Goal: Entertainment & Leisure: Consume media (video, audio)

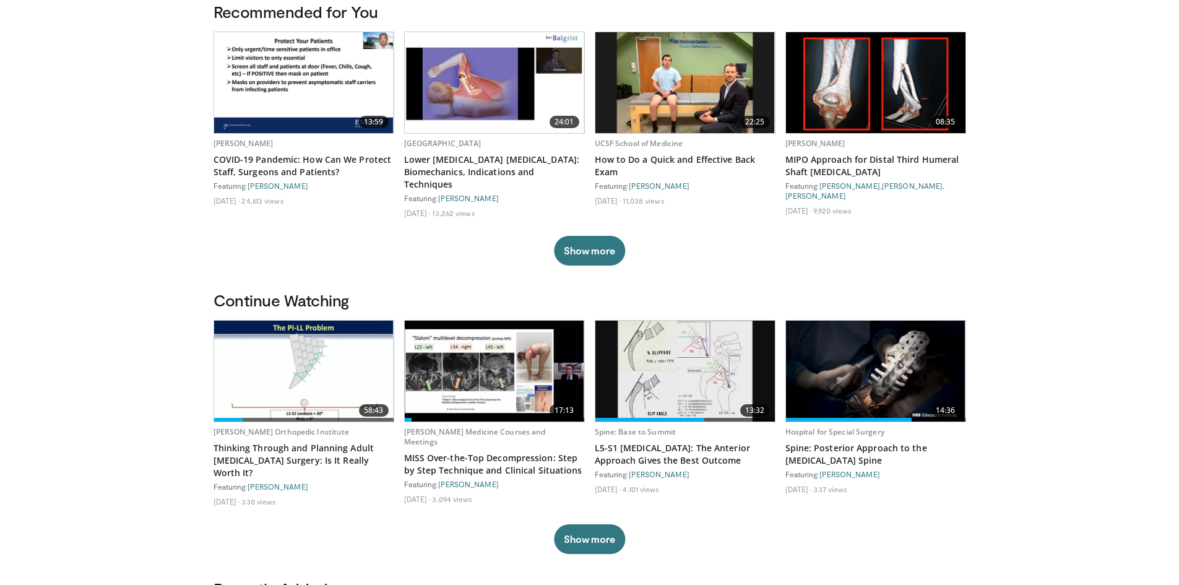
scroll to position [124, 0]
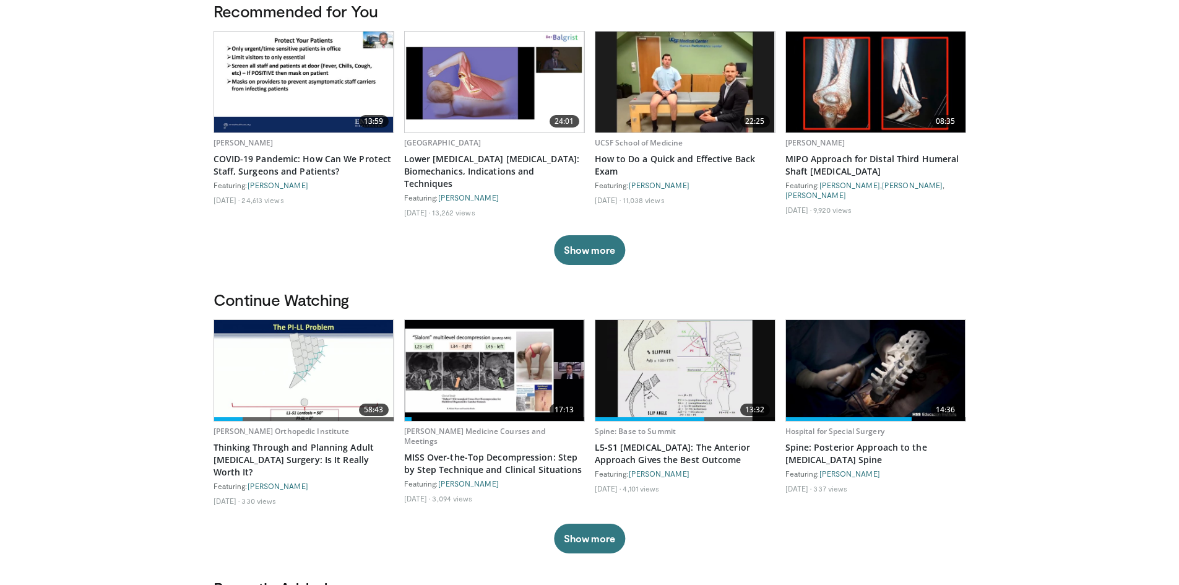
click at [687, 392] on img at bounding box center [684, 370] width 179 height 101
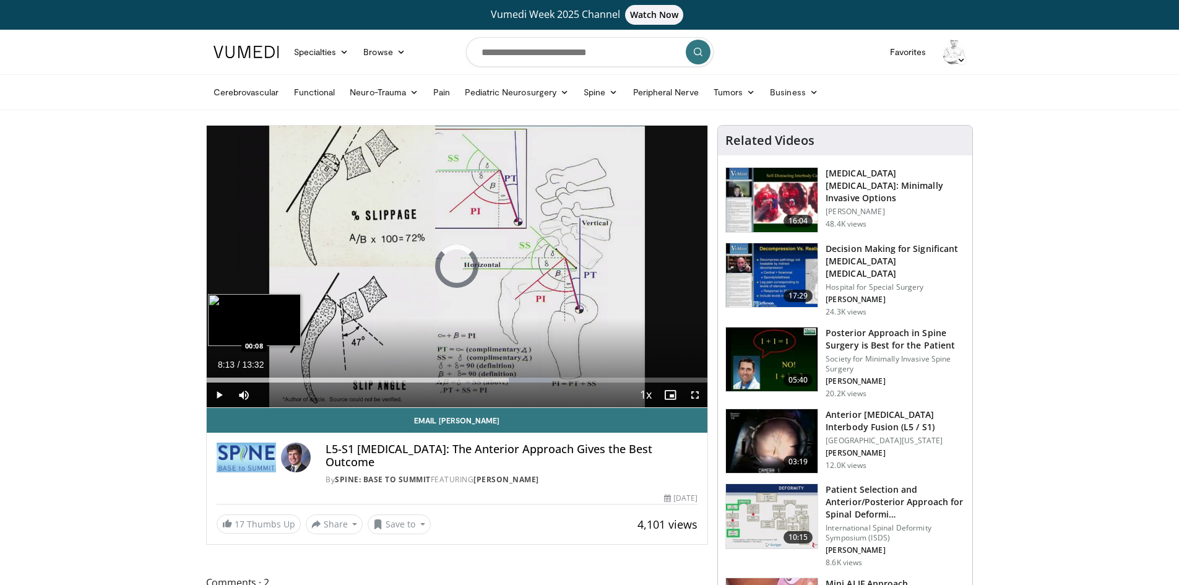
click at [210, 381] on div "Loaded : 68.83%" at bounding box center [379, 379] width 345 height 5
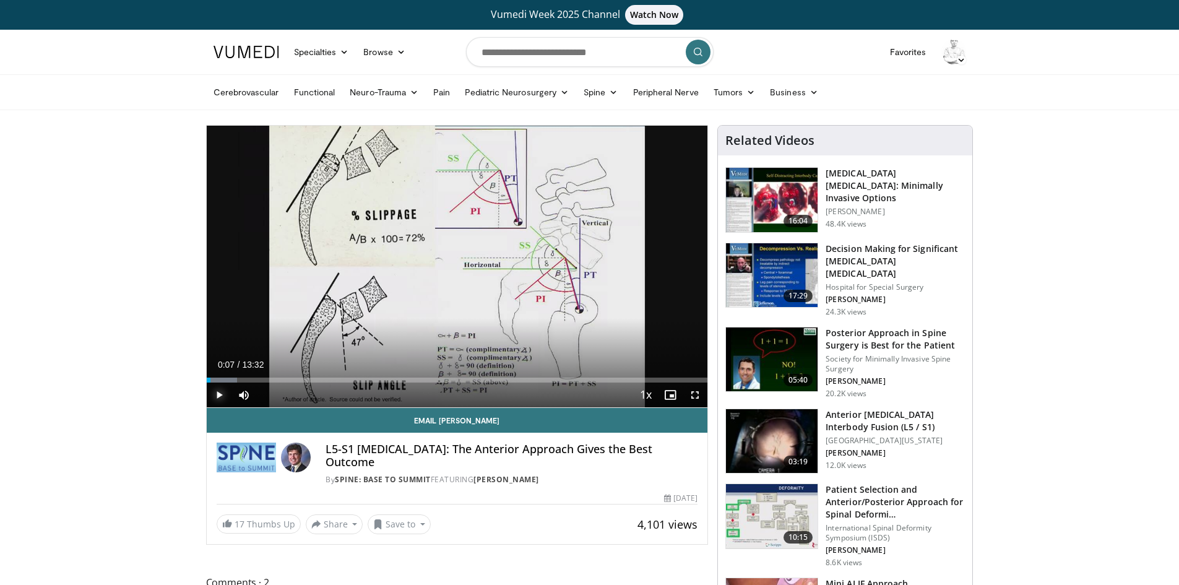
click at [219, 395] on span "Video Player" at bounding box center [219, 394] width 25 height 25
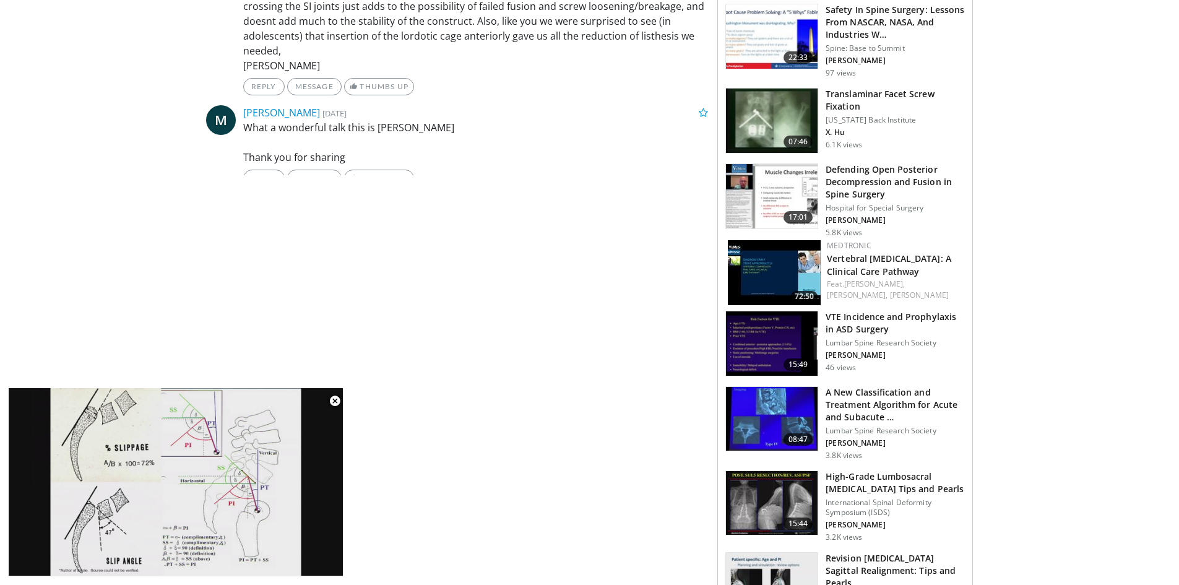
scroll to position [743, 0]
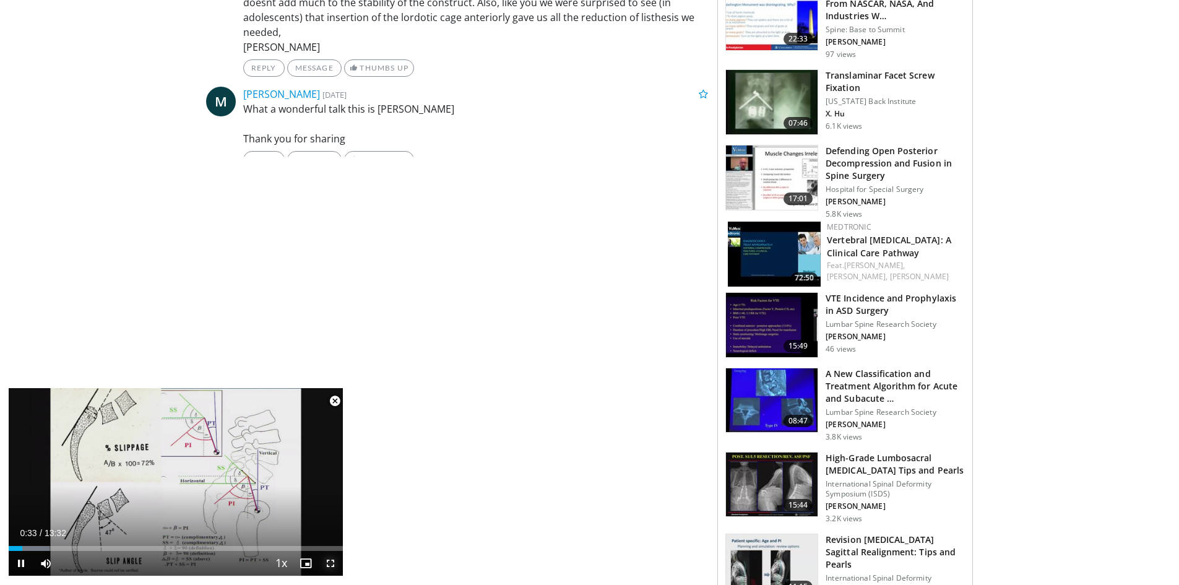
click at [329, 566] on span "Video Player" at bounding box center [330, 563] width 25 height 25
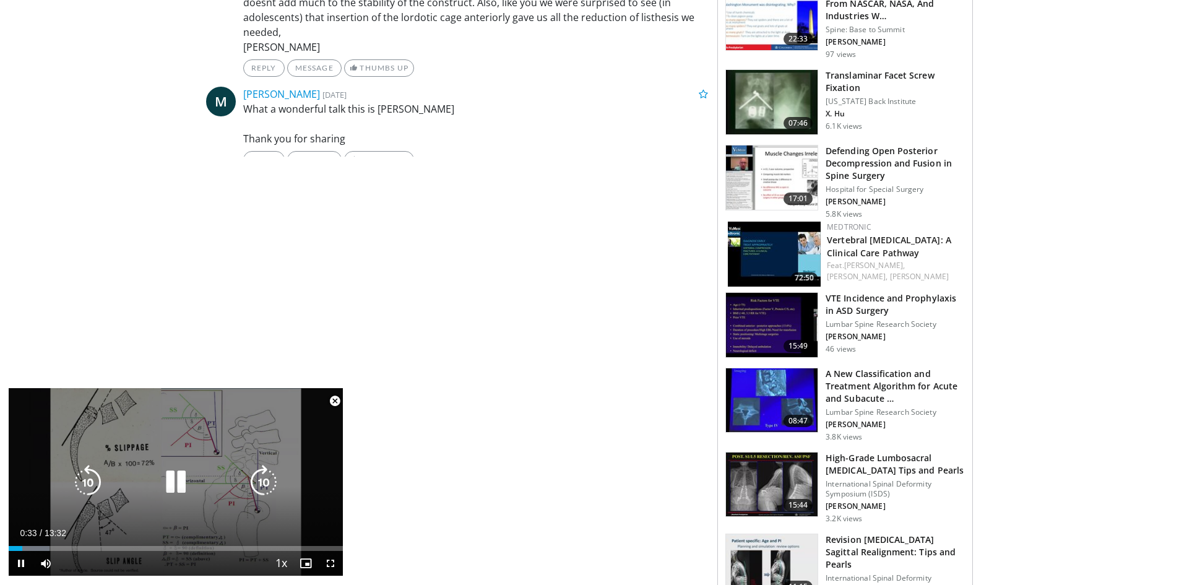
scroll to position [460, 0]
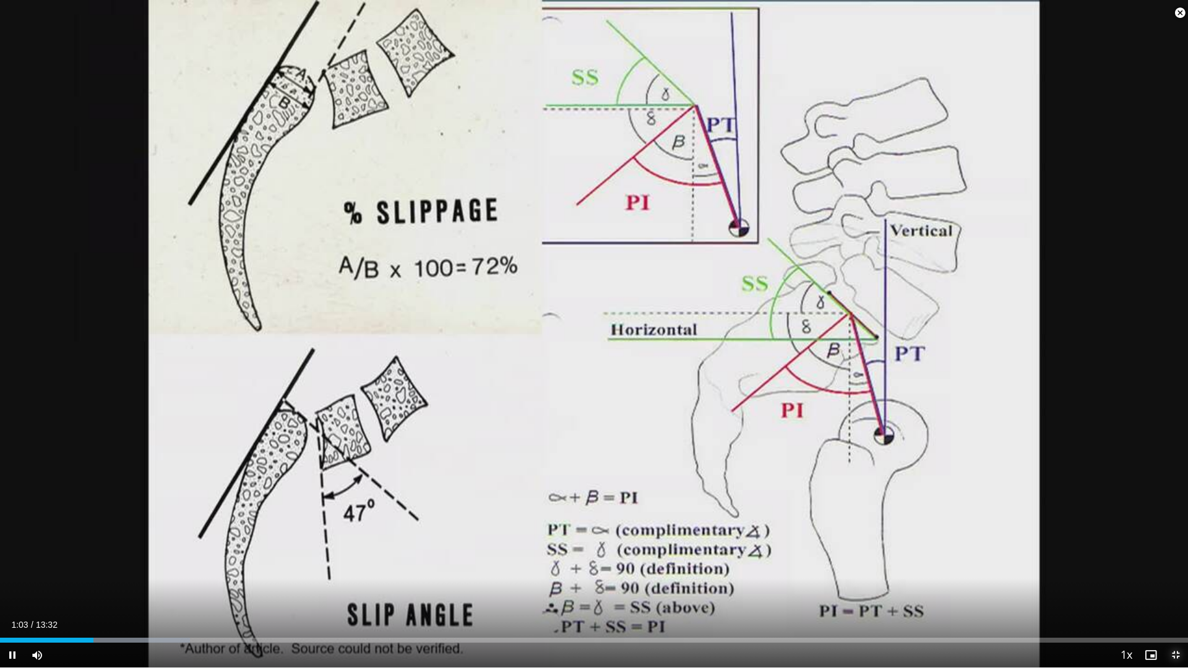
click at [1174, 584] on span "Video Player" at bounding box center [1175, 655] width 25 height 25
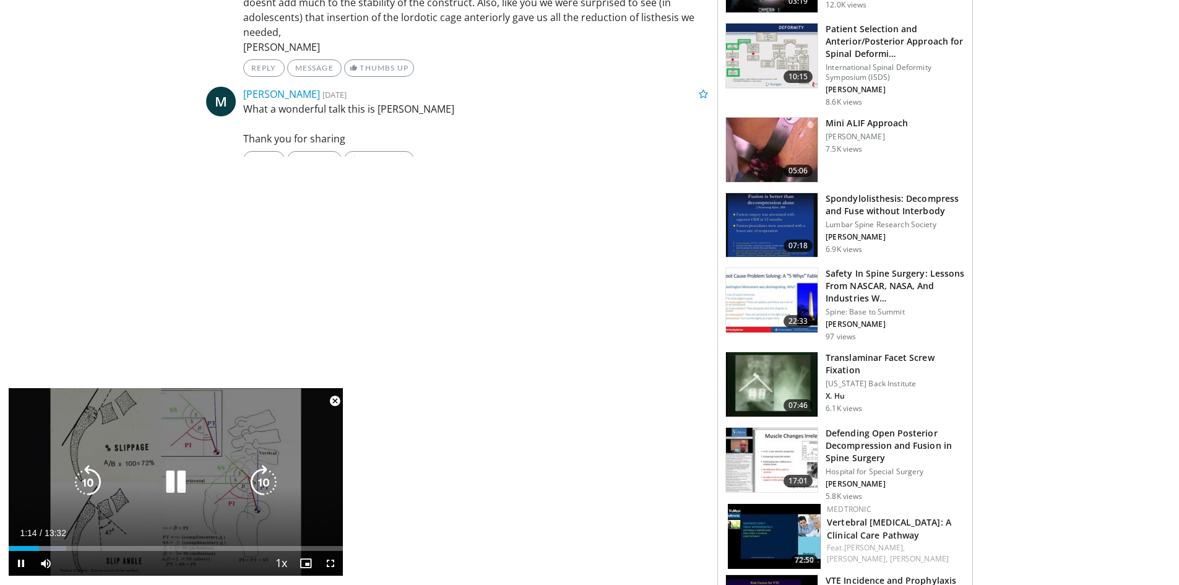
click at [178, 486] on icon "Video Player" at bounding box center [175, 482] width 35 height 35
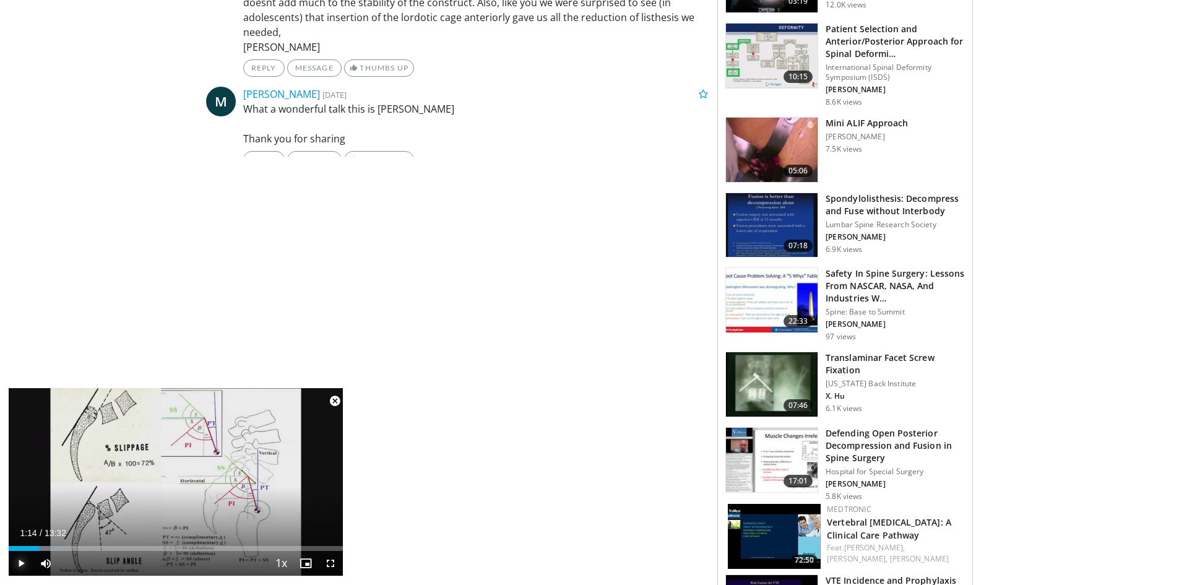
click at [14, 564] on span "Video Player" at bounding box center [21, 563] width 25 height 25
click at [329, 565] on span "Video Player" at bounding box center [330, 563] width 25 height 25
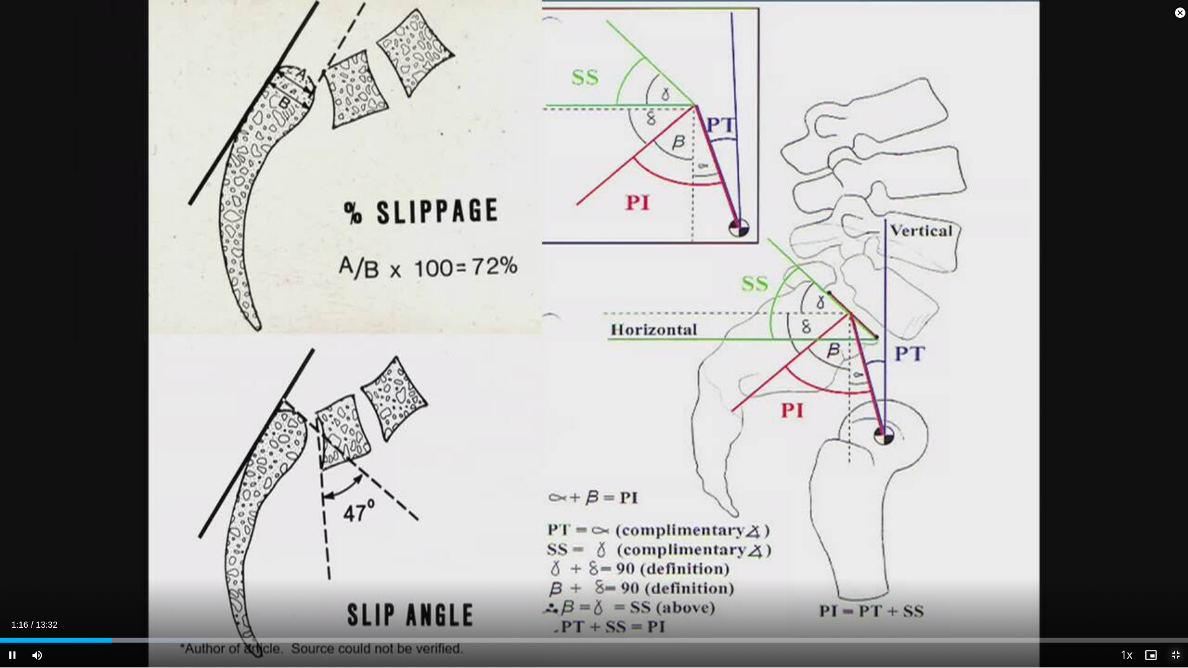
click at [1173, 584] on span "Video Player" at bounding box center [1175, 655] width 25 height 25
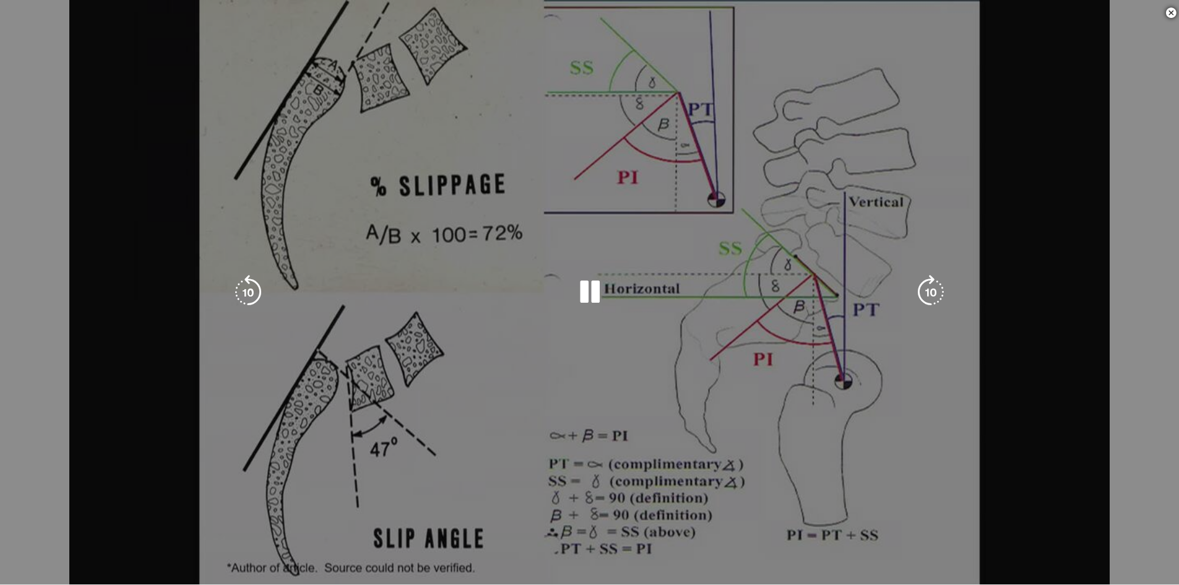
scroll to position [0, 0]
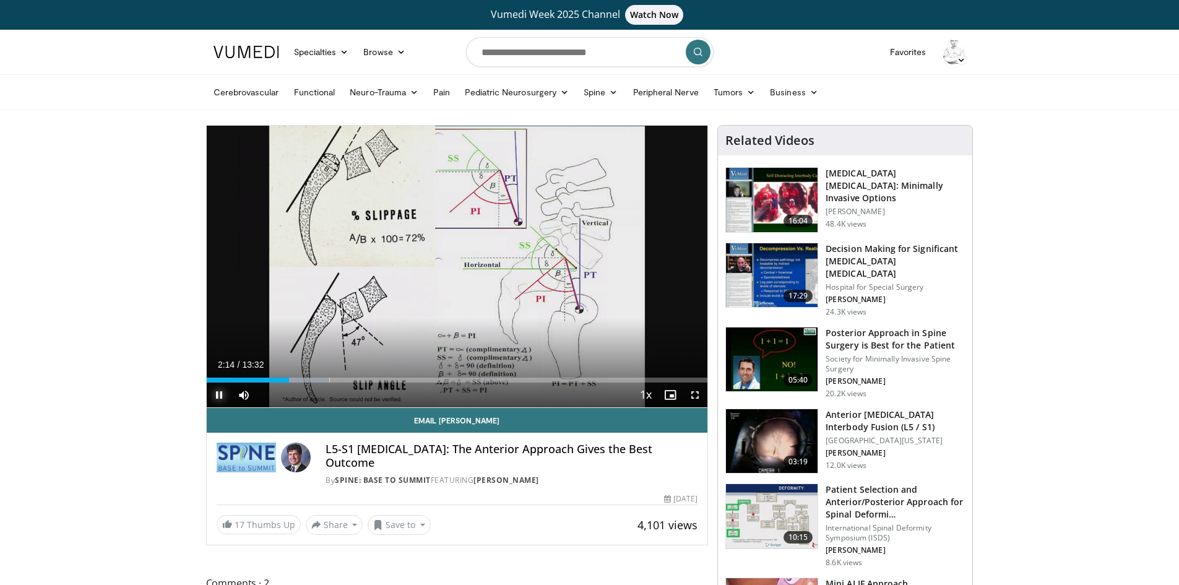
click at [220, 395] on span "Video Player" at bounding box center [219, 394] width 25 height 25
click at [218, 396] on span "Video Player" at bounding box center [219, 394] width 25 height 25
click at [219, 394] on span "Video Player" at bounding box center [219, 394] width 25 height 25
click at [219, 396] on span "Video Player" at bounding box center [219, 394] width 25 height 25
click at [221, 399] on span "Video Player" at bounding box center [219, 394] width 25 height 25
